Goal: Find specific page/section: Find specific page/section

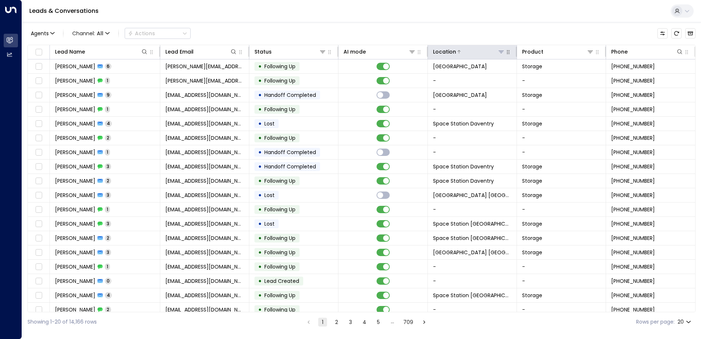
click at [499, 51] on icon at bounding box center [502, 52] width 6 height 6
click at [498, 33] on div "Agents 1 Channel: All Actions" at bounding box center [362, 33] width 668 height 15
click at [499, 51] on icon at bounding box center [502, 52] width 6 height 6
click at [499, 52] on icon at bounding box center [501, 52] width 5 height 3
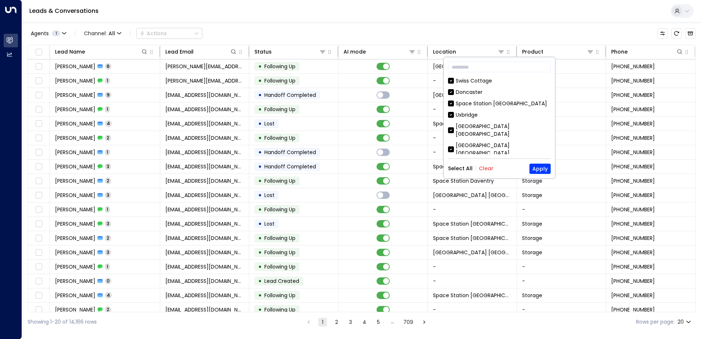
click at [481, 167] on button "Clear" at bounding box center [486, 168] width 15 height 6
click at [485, 66] on input "text" at bounding box center [499, 67] width 103 height 14
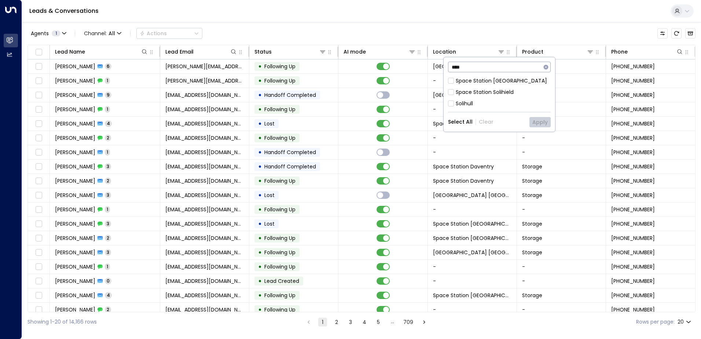
type input "****"
click at [484, 76] on div "**** ​ Space Station [GEOGRAPHIC_DATA] Solihield Solihull Select All Clear Apply" at bounding box center [500, 94] width 112 height 74
click at [488, 77] on div "Space Station [GEOGRAPHIC_DATA]" at bounding box center [501, 81] width 91 height 8
click at [540, 124] on button "Apply" at bounding box center [540, 122] width 21 height 10
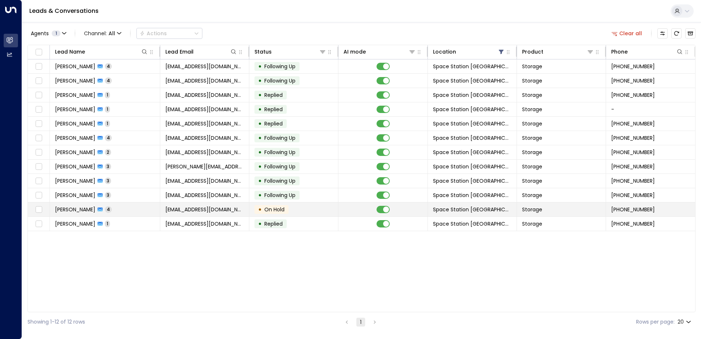
click at [300, 210] on td "• On Hold" at bounding box center [293, 210] width 89 height 14
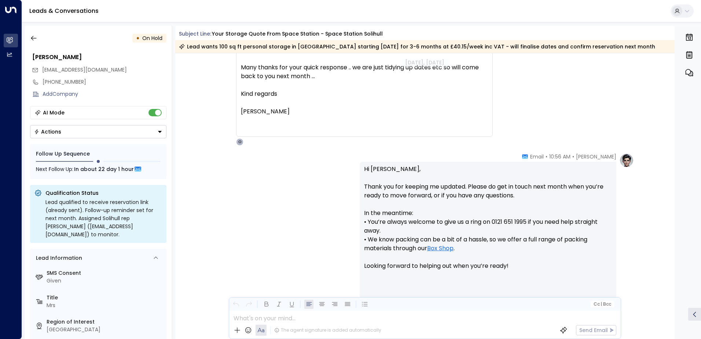
scroll to position [900, 0]
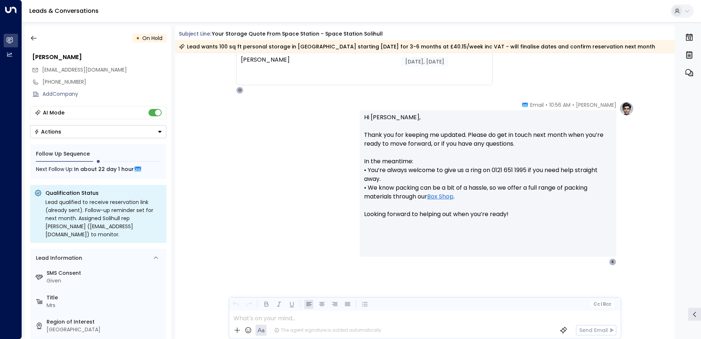
drag, startPoint x: 339, startPoint y: 165, endPoint x: 257, endPoint y: 319, distance: 174.1
click at [28, 38] on button "button" at bounding box center [33, 38] width 13 height 13
